Goal: Task Accomplishment & Management: Use online tool/utility

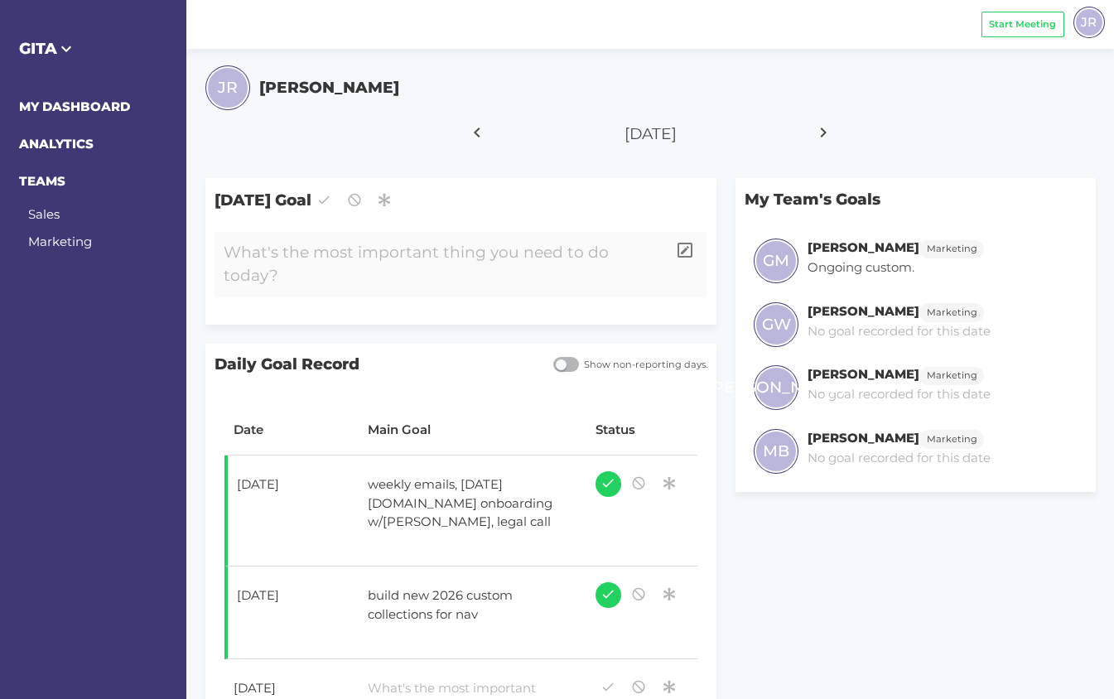
click at [354, 263] on div at bounding box center [441, 264] width 452 height 65
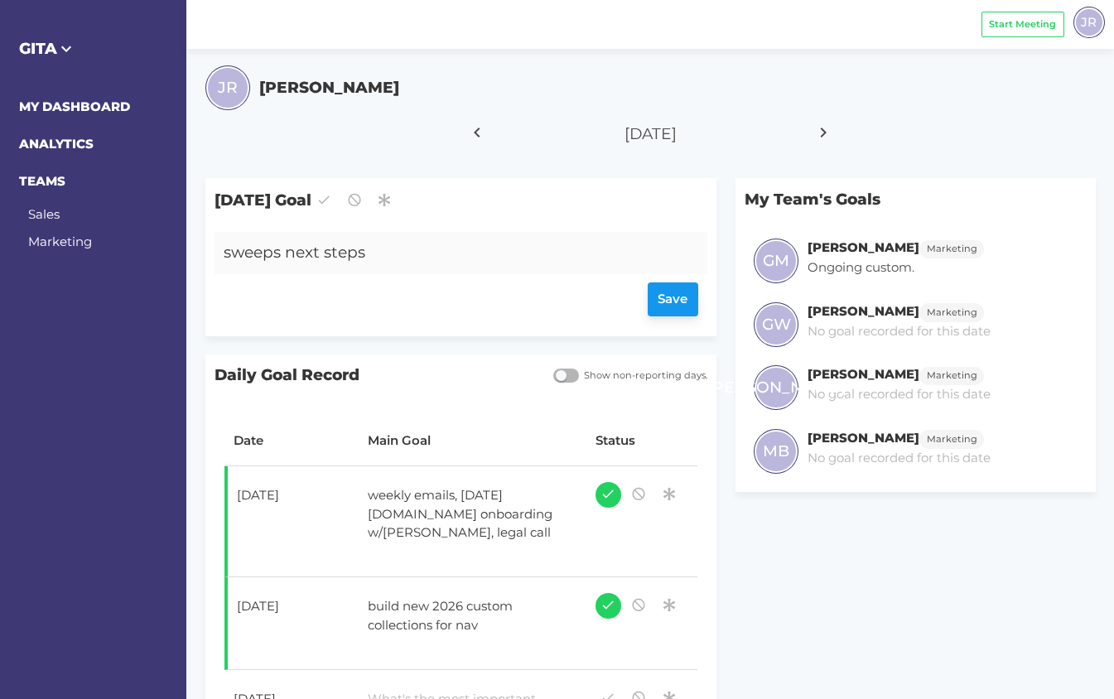
click at [650, 293] on div "Save" at bounding box center [461, 300] width 475 height 34
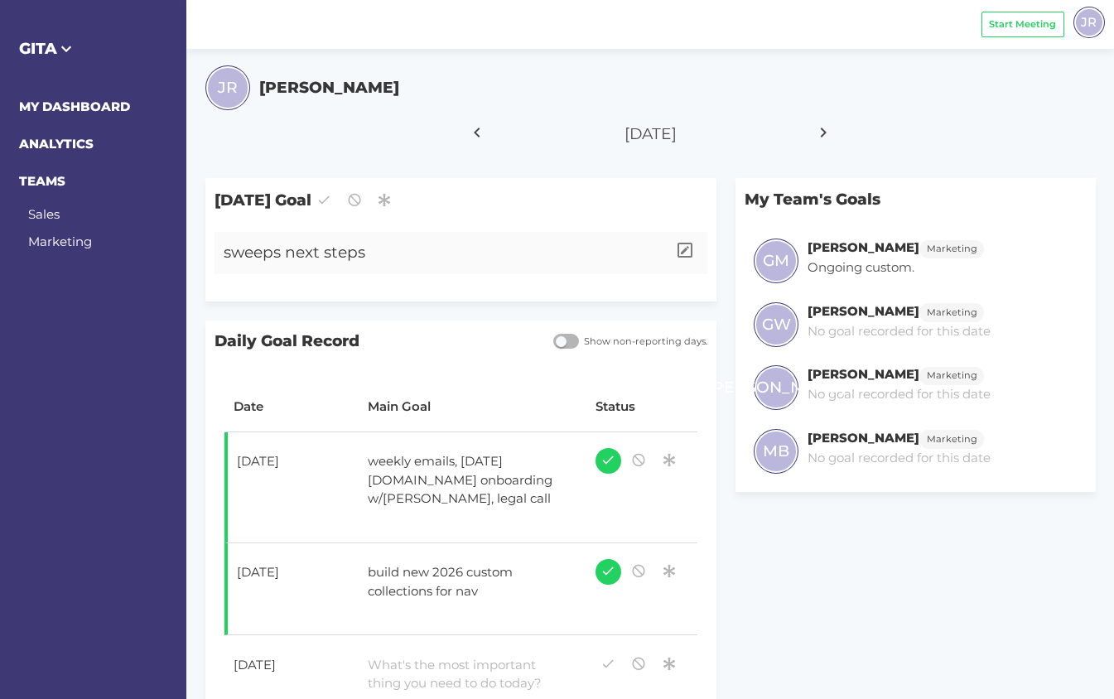
click at [234, 255] on div "sweeps next steps" at bounding box center [441, 253] width 452 height 42
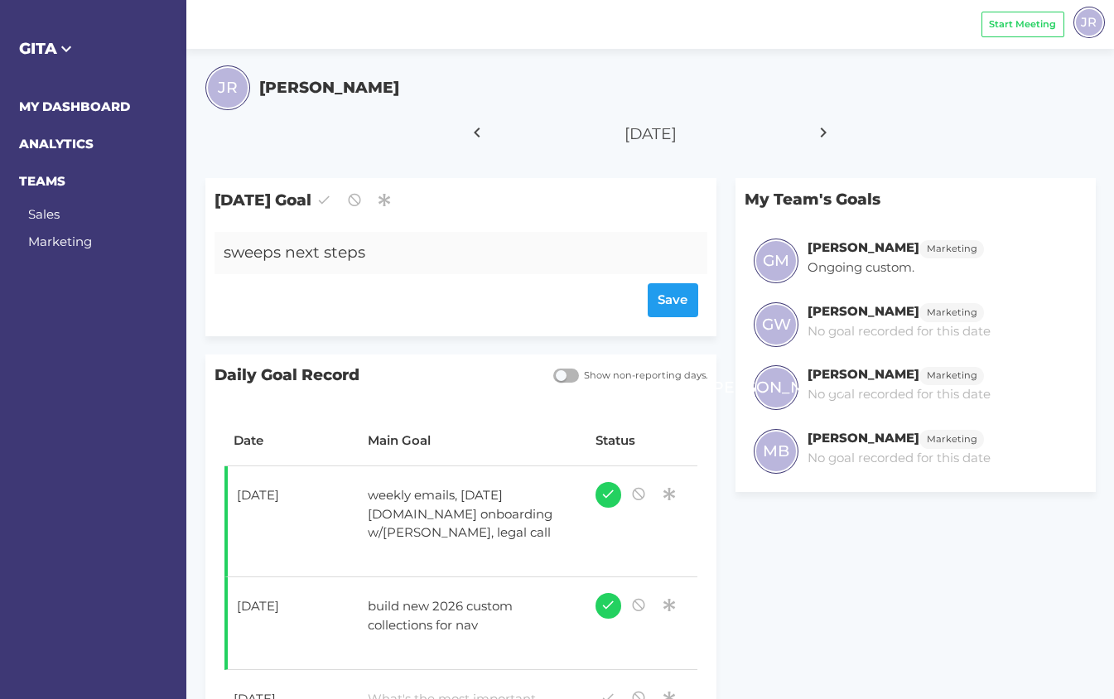
click at [225, 255] on div "sweeps next steps" at bounding box center [441, 253] width 452 height 42
click at [257, 249] on div "ghosts, sweeps next steps" at bounding box center [441, 253] width 452 height 42
click at [671, 306] on div "Save" at bounding box center [461, 300] width 475 height 34
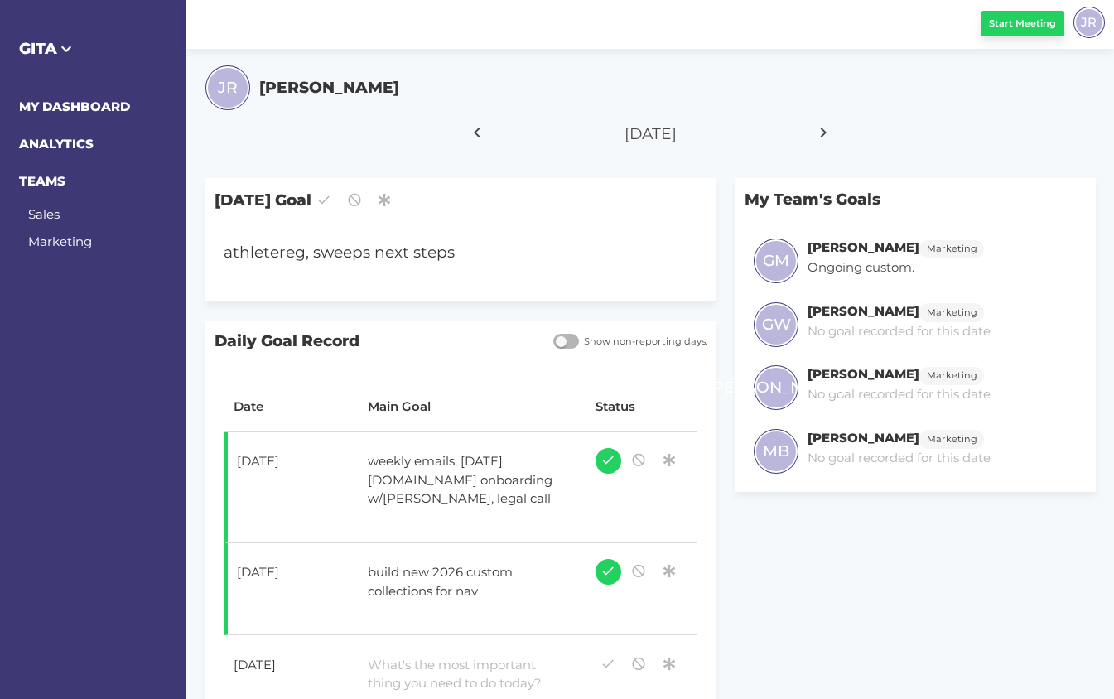
click at [992, 28] on span "Start Meeting" at bounding box center [1022, 24] width 67 height 14
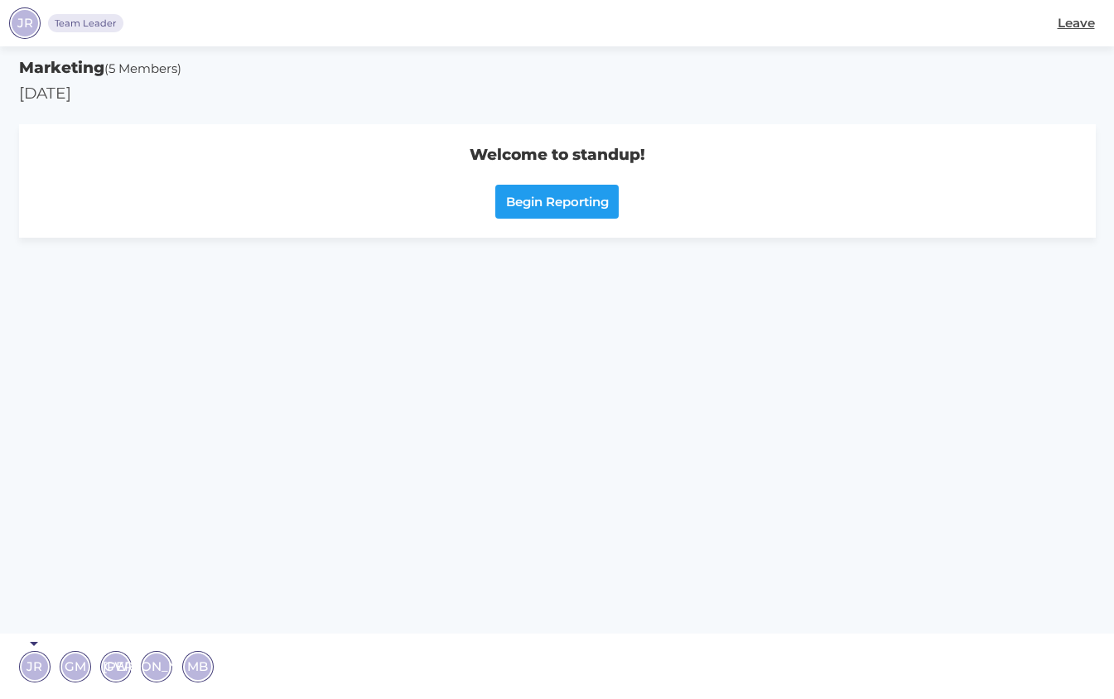
click at [78, 663] on span "GM" at bounding box center [76, 666] width 22 height 19
click at [565, 193] on span "Begin Reporting" at bounding box center [557, 201] width 103 height 19
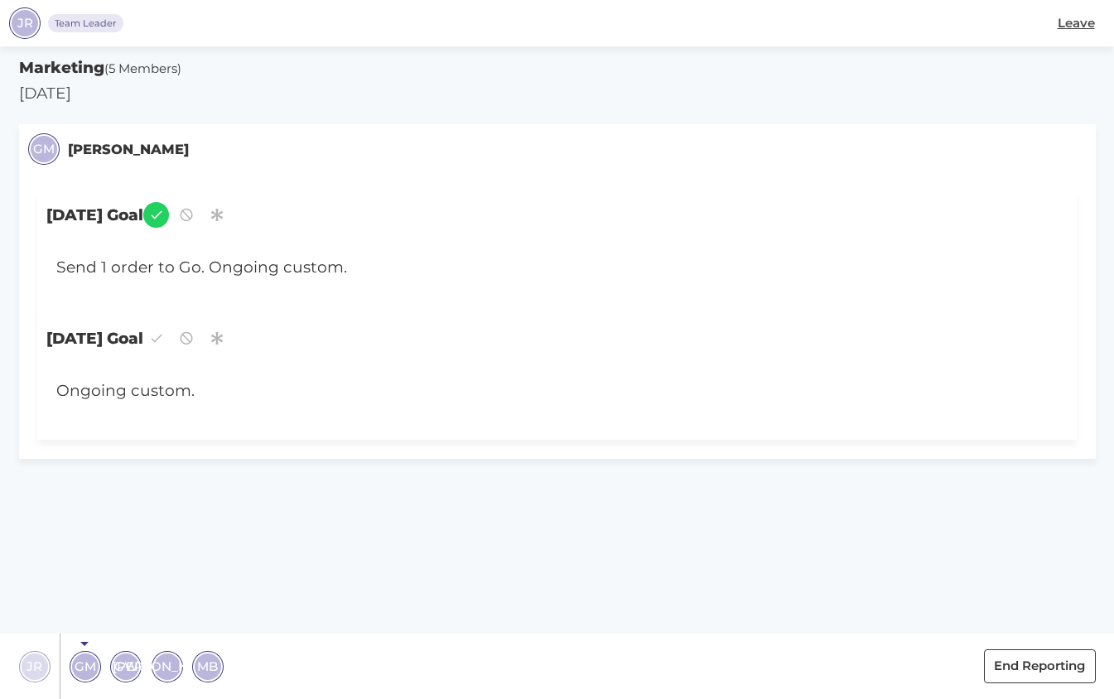
click at [128, 662] on span "GW" at bounding box center [126, 666] width 24 height 19
click at [167, 670] on span "[PERSON_NAME]" at bounding box center [167, 666] width 109 height 19
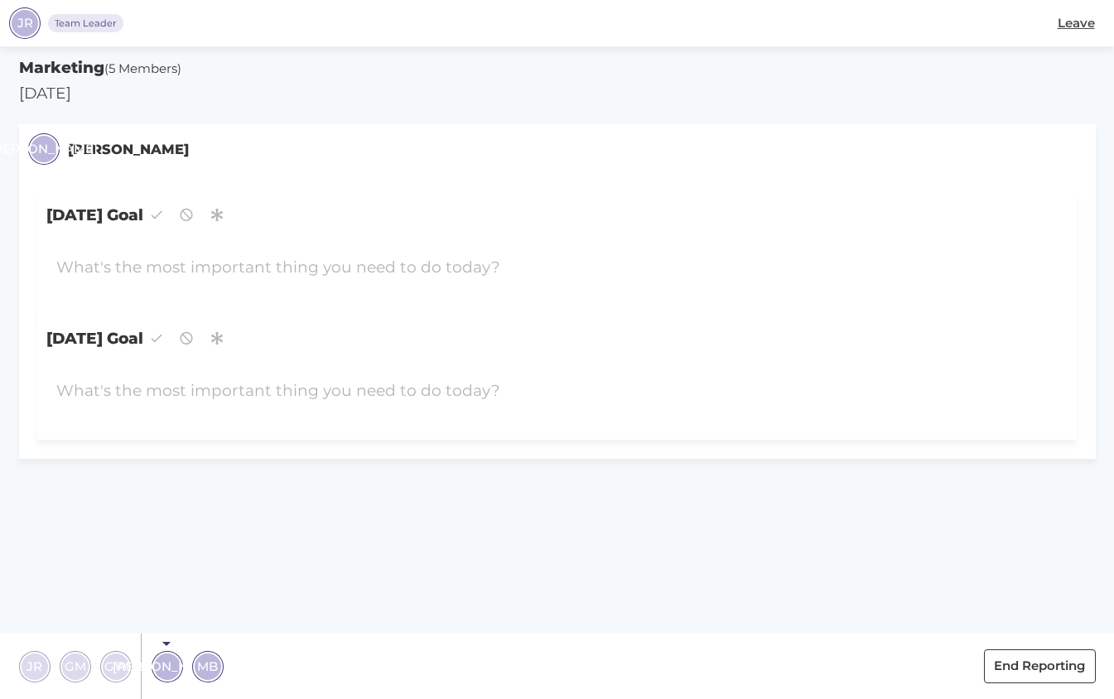
click at [209, 668] on span "MB" at bounding box center [207, 666] width 21 height 19
